Goal: Navigation & Orientation: Find specific page/section

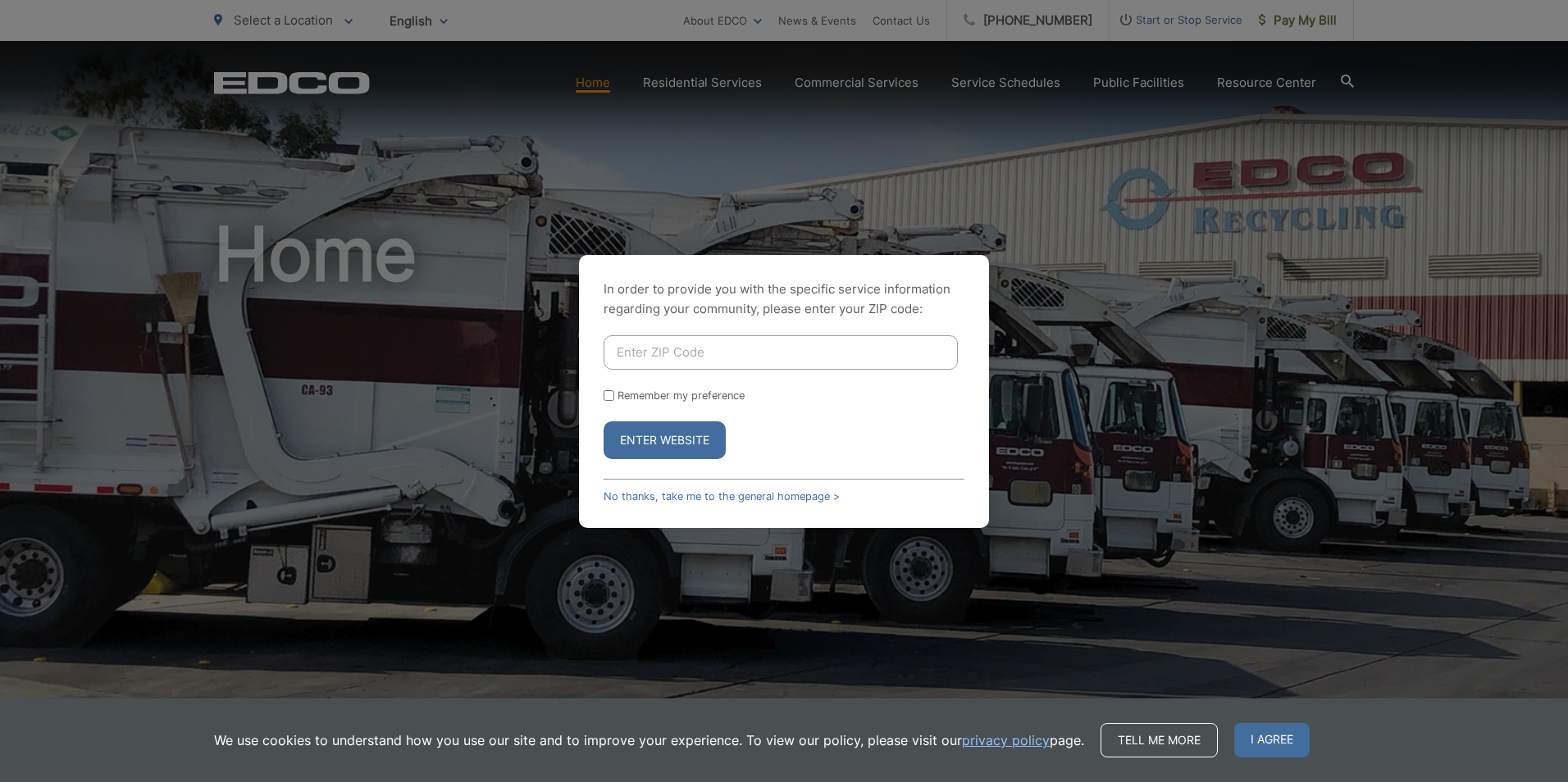
click at [694, 354] on input "Enter ZIP Code" at bounding box center [780, 353] width 354 height 35
type input "92021"
click at [666, 441] on button "Enter Website" at bounding box center [665, 440] width 122 height 38
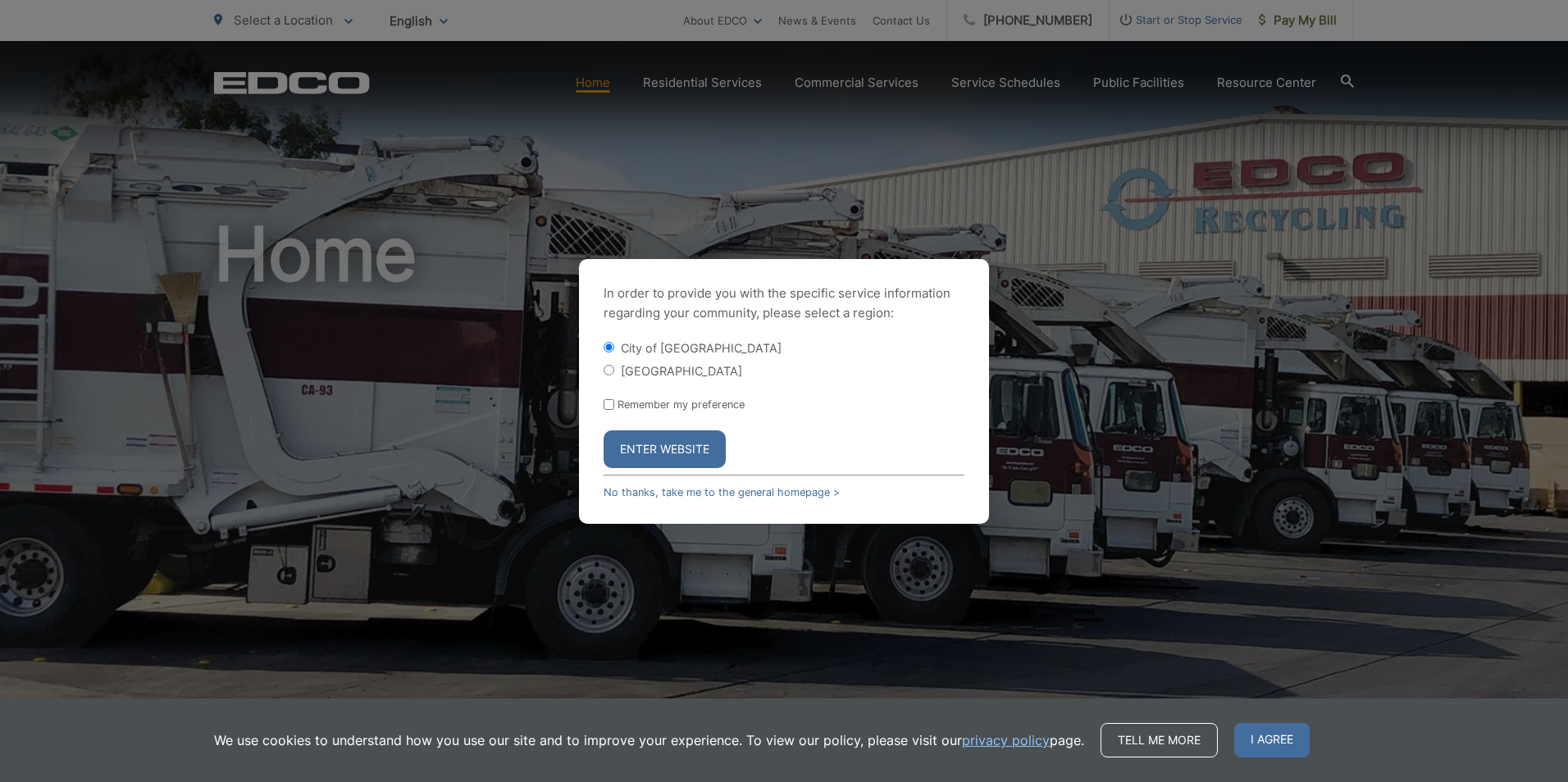
click at [609, 369] on input "[GEOGRAPHIC_DATA]" at bounding box center [609, 370] width 11 height 11
radio input "true"
click at [662, 441] on button "Enter Website" at bounding box center [665, 450] width 122 height 38
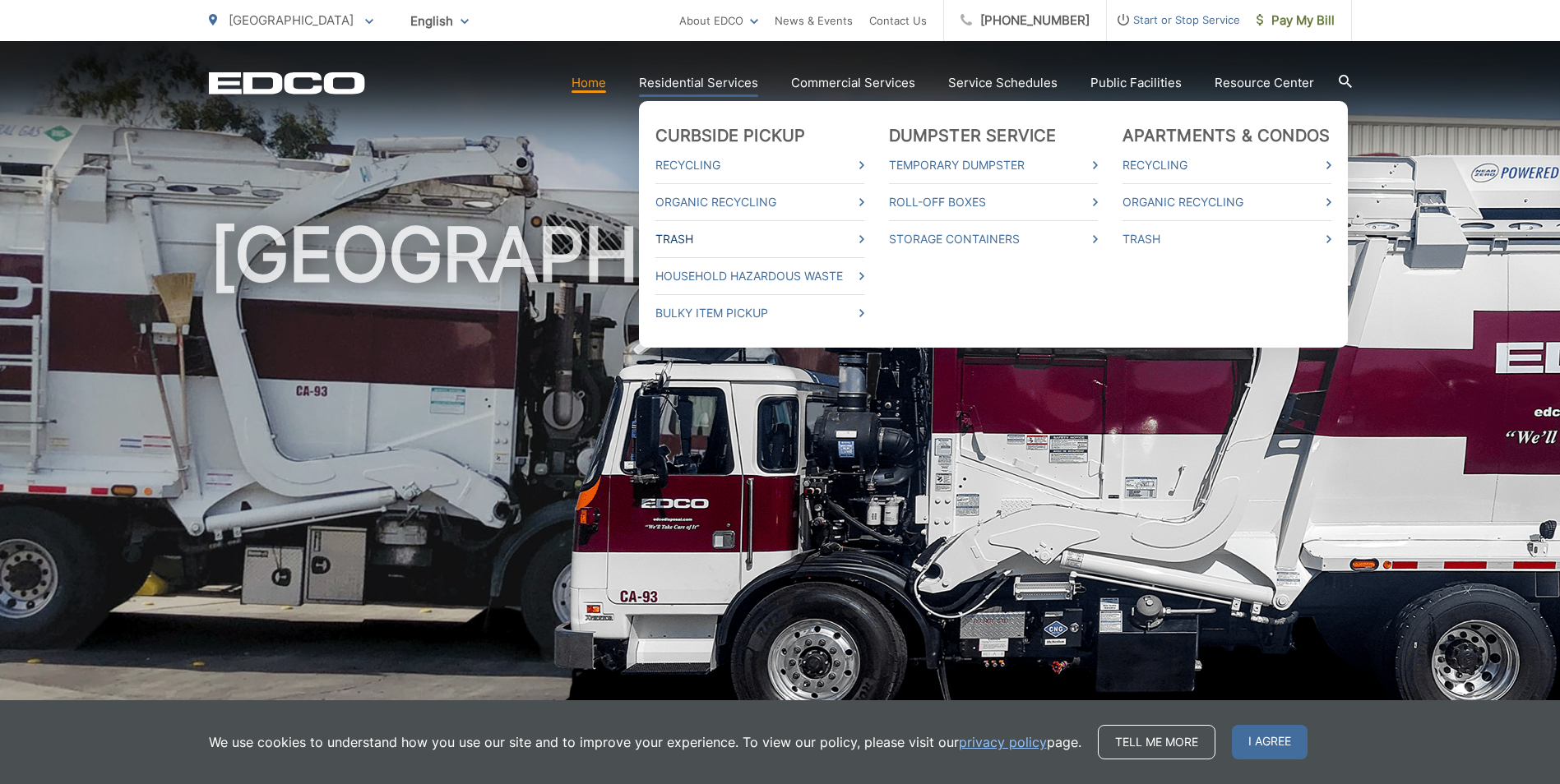
click at [691, 235] on link "Trash" at bounding box center [759, 239] width 209 height 20
